Goal: Task Accomplishment & Management: Complete application form

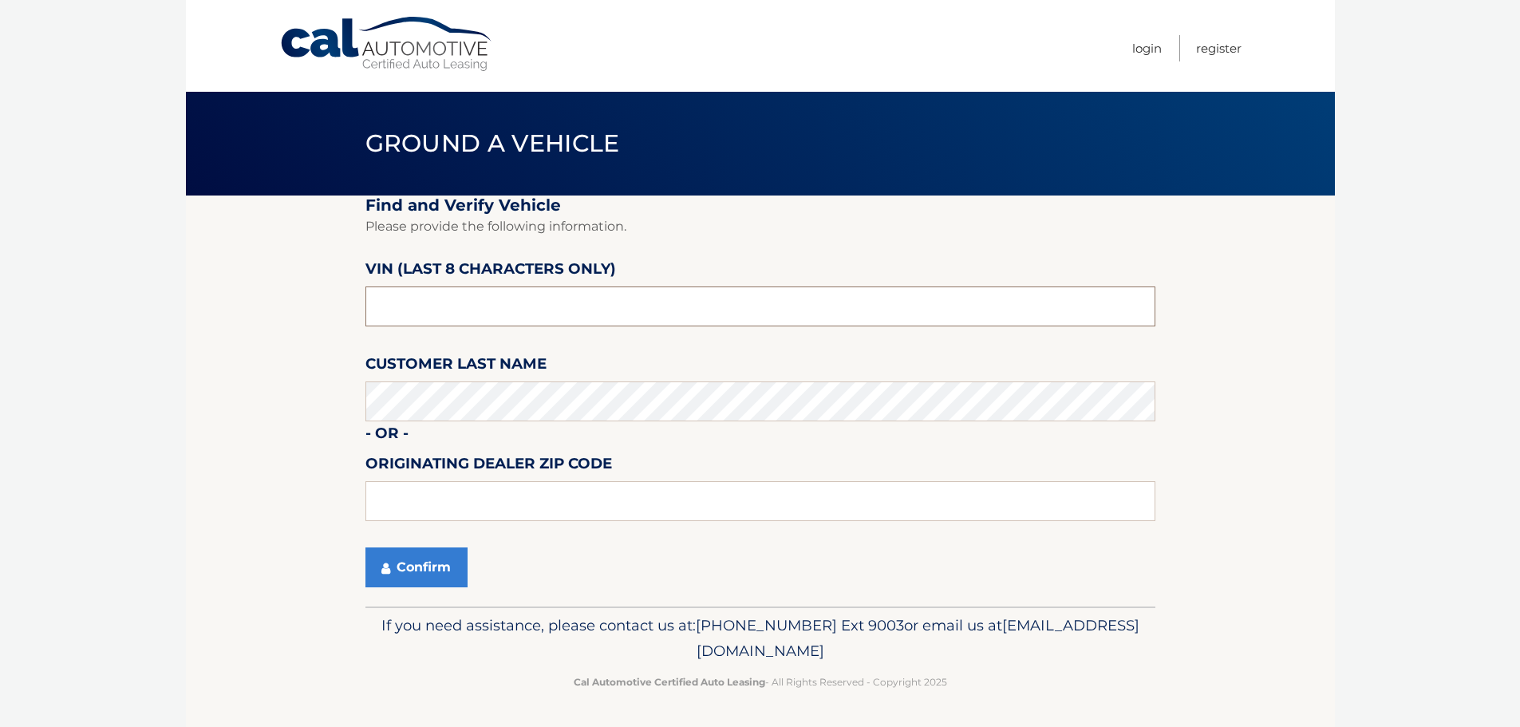
click at [496, 310] on input "text" at bounding box center [760, 306] width 790 height 40
type input "NC115511"
type input "15044"
click at [413, 561] on button "Confirm" at bounding box center [416, 567] width 102 height 40
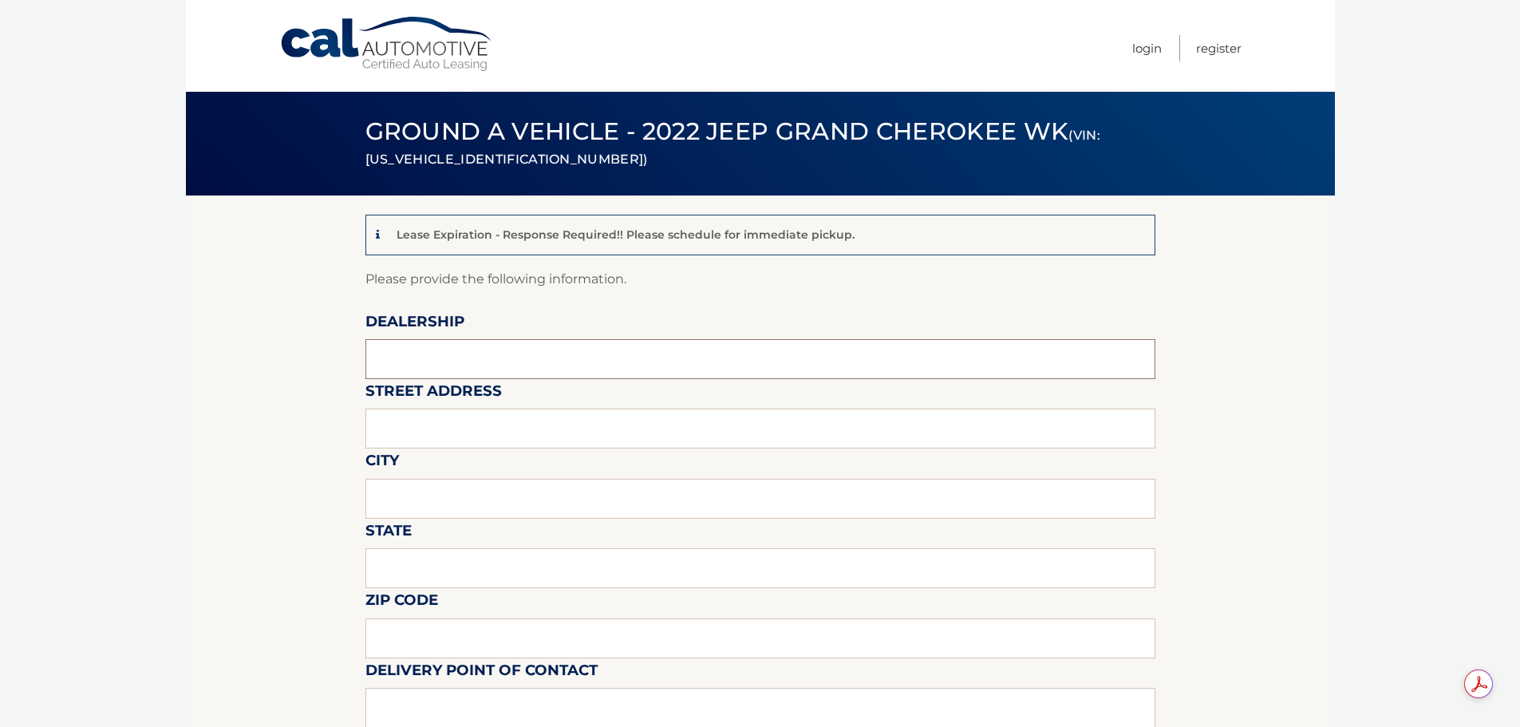
click at [443, 357] on input "text" at bounding box center [760, 359] width 790 height 40
type input "[PERSON_NAME] CDJR"
type input "[STREET_ADDRESS][PERSON_NAME]"
type input "Gibsonia"
type input "PA"
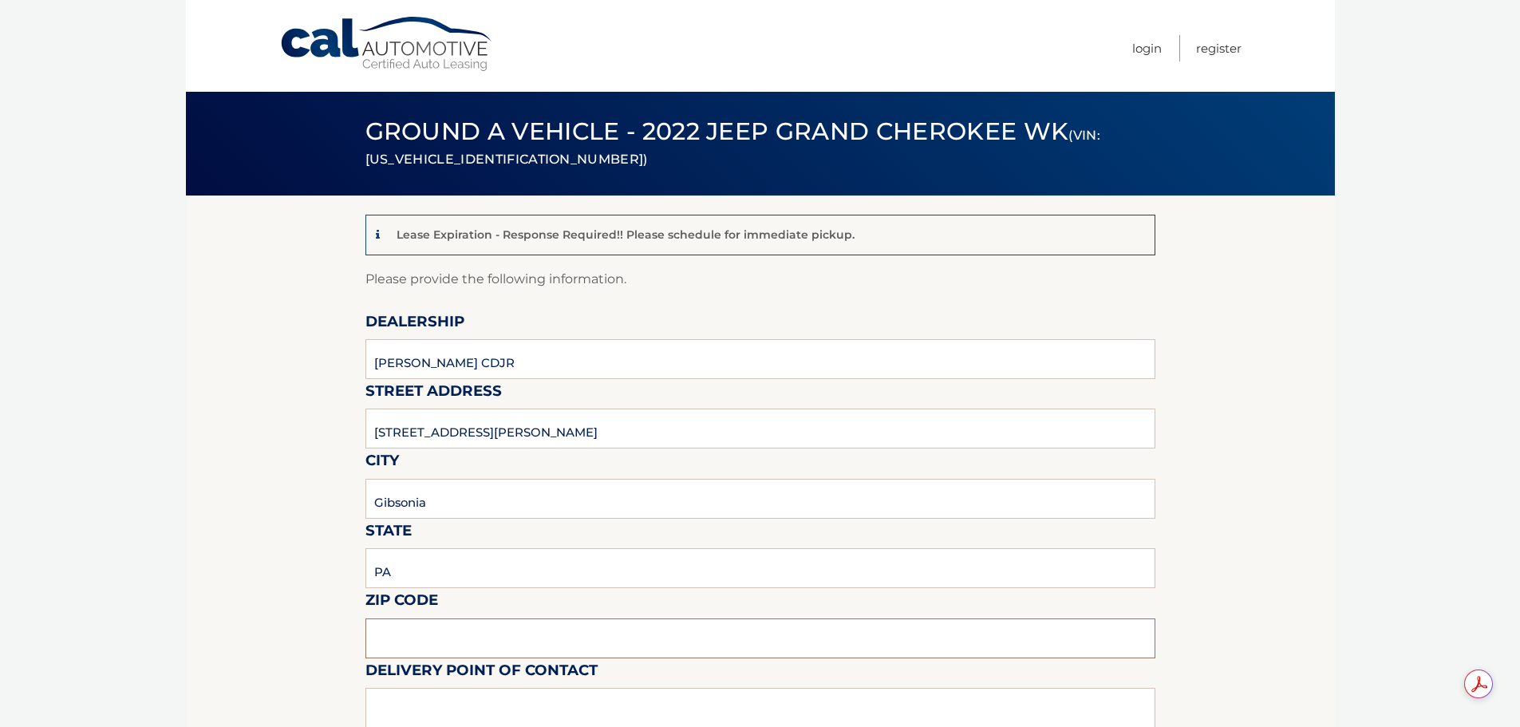
type input "15044"
type input "[PERSON_NAME]"
type input "7244448000"
type input "[EMAIL_ADDRESS][DOMAIN_NAME]"
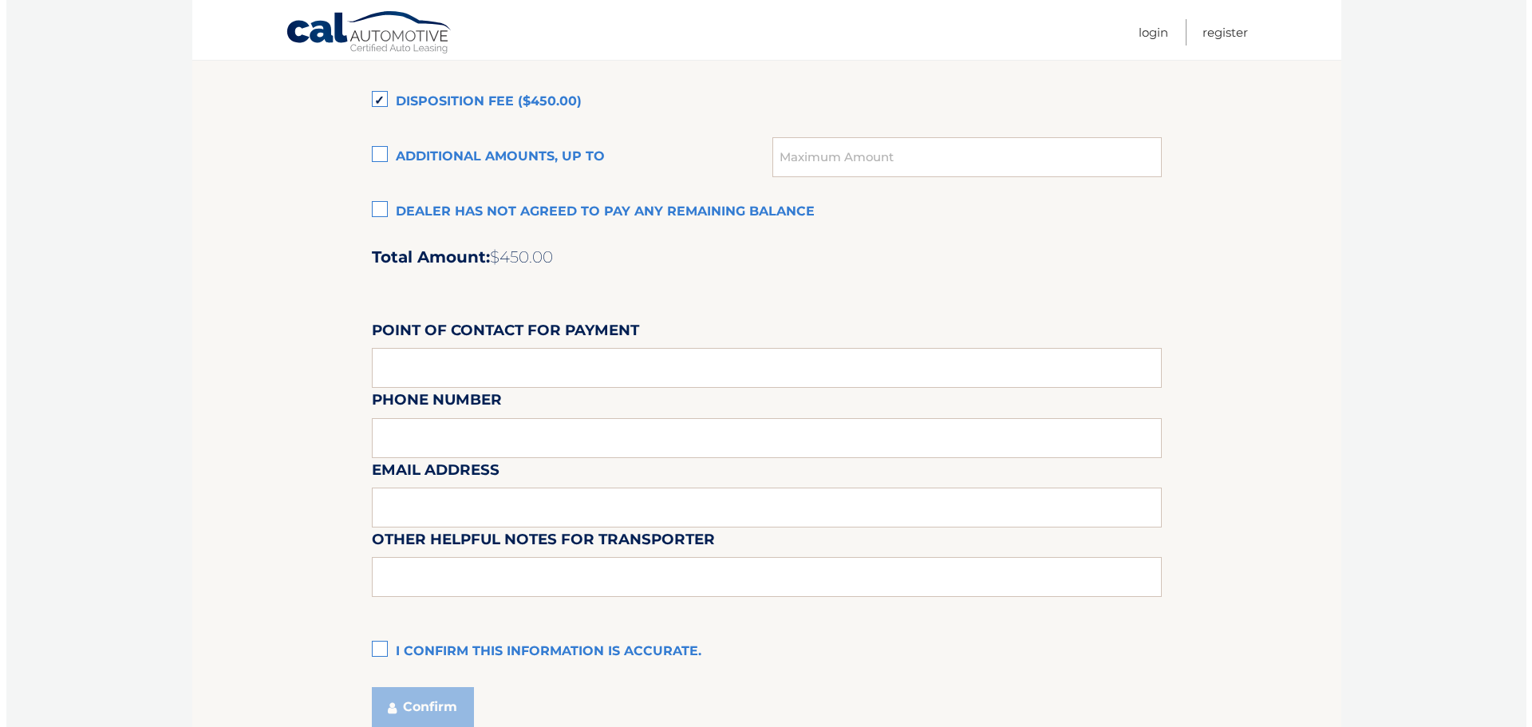
scroll to position [1276, 0]
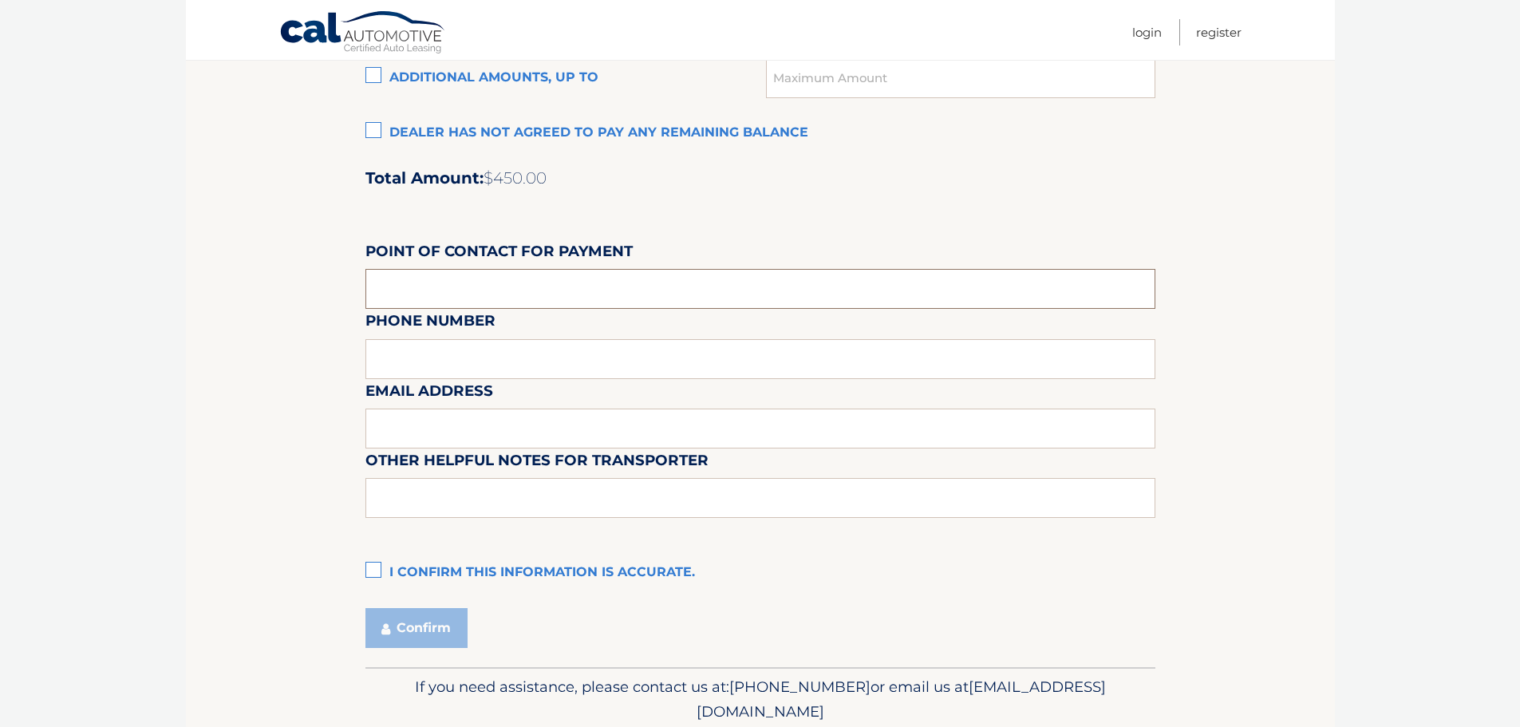
click at [466, 290] on input "text" at bounding box center [760, 289] width 790 height 40
type input "[PERSON_NAME]"
click at [453, 359] on div "Email Address" at bounding box center [760, 343] width 790 height 69
click at [377, 569] on label "I confirm this information is accurate." at bounding box center [760, 573] width 790 height 32
click at [0, 0] on input "I confirm this information is accurate." at bounding box center [0, 0] width 0 height 0
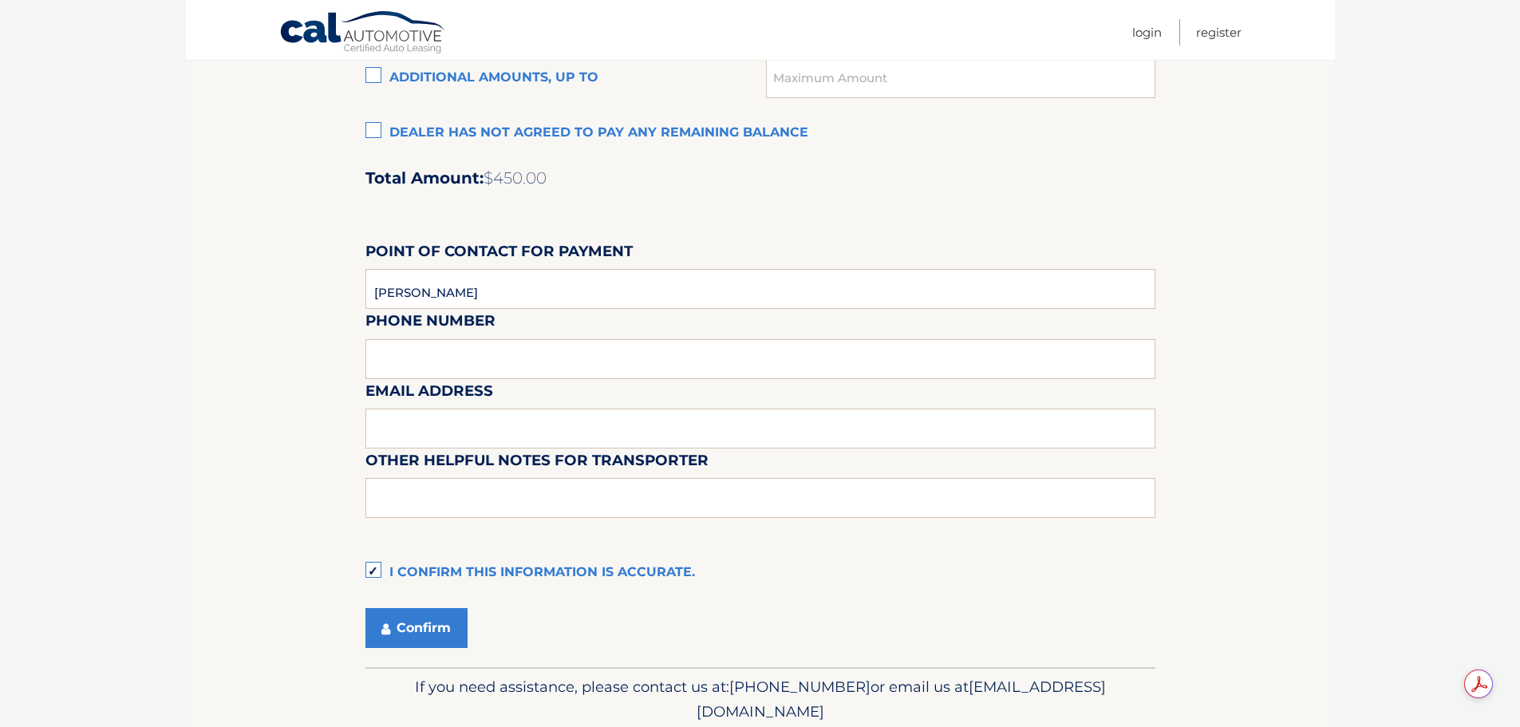
click at [435, 340] on div "Email Address" at bounding box center [760, 343] width 790 height 69
click at [433, 359] on div "Email Address" at bounding box center [760, 343] width 790 height 69
click at [397, 613] on button "Confirm" at bounding box center [416, 628] width 102 height 40
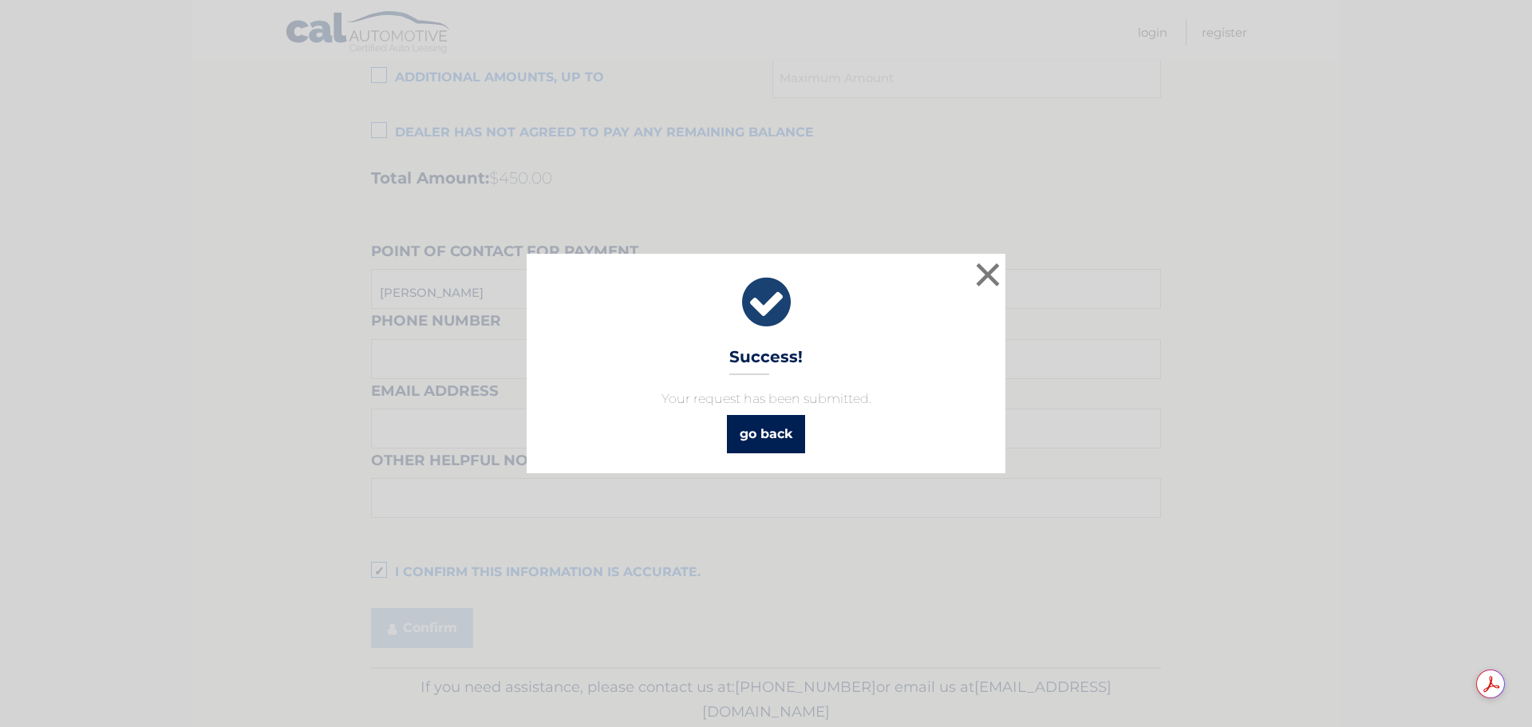
click at [776, 435] on link "go back" at bounding box center [766, 434] width 78 height 38
